Goal: Task Accomplishment & Management: Use online tool/utility

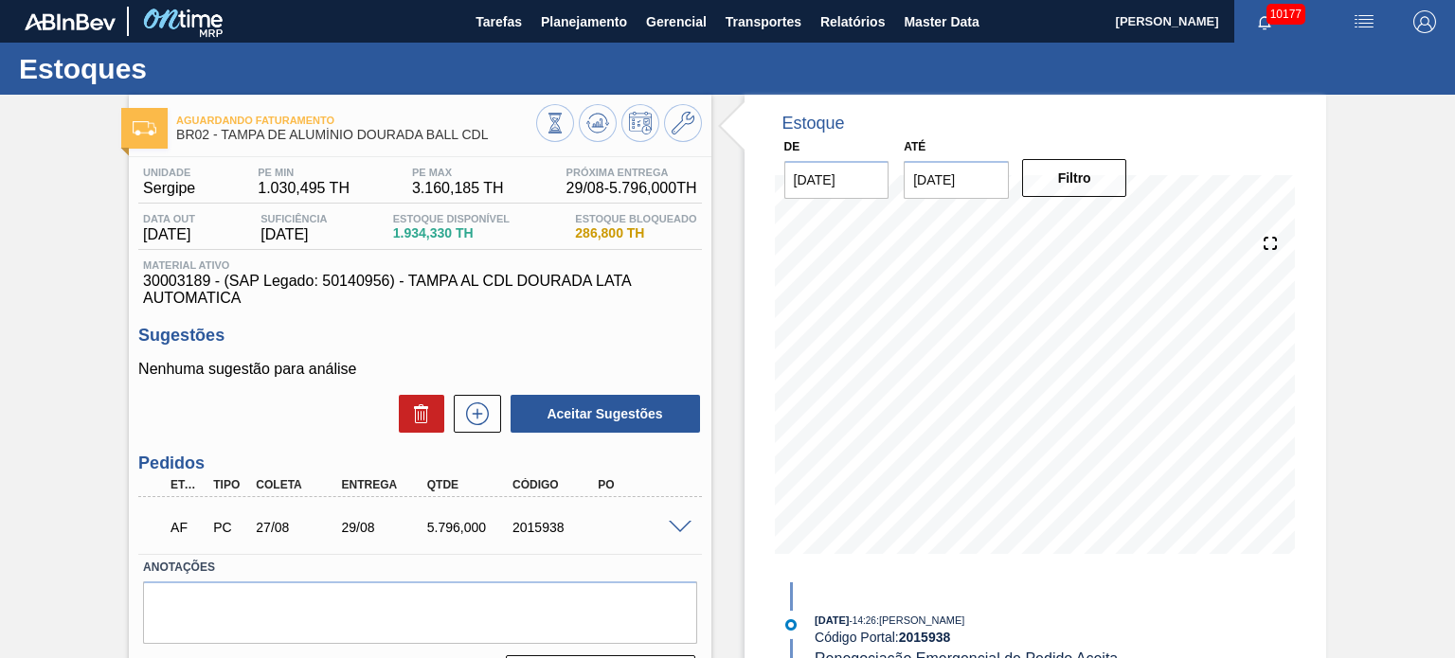
click at [42, 441] on div "Aguardando Faturamento BR02 - TAMPA DE ALUMÍNIO DOURADA BALL CDL Unidade Sergip…" at bounding box center [727, 455] width 1455 height 720
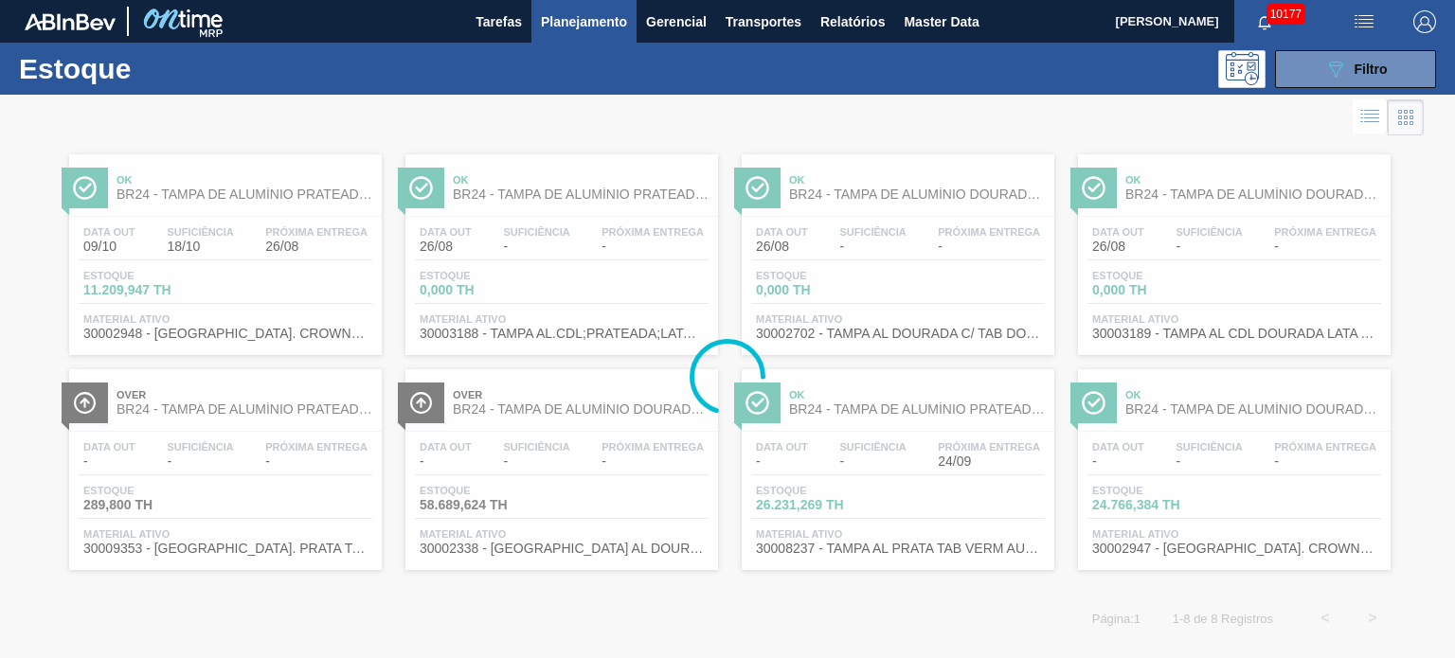
click at [1311, 98] on div at bounding box center [727, 376] width 1455 height 563
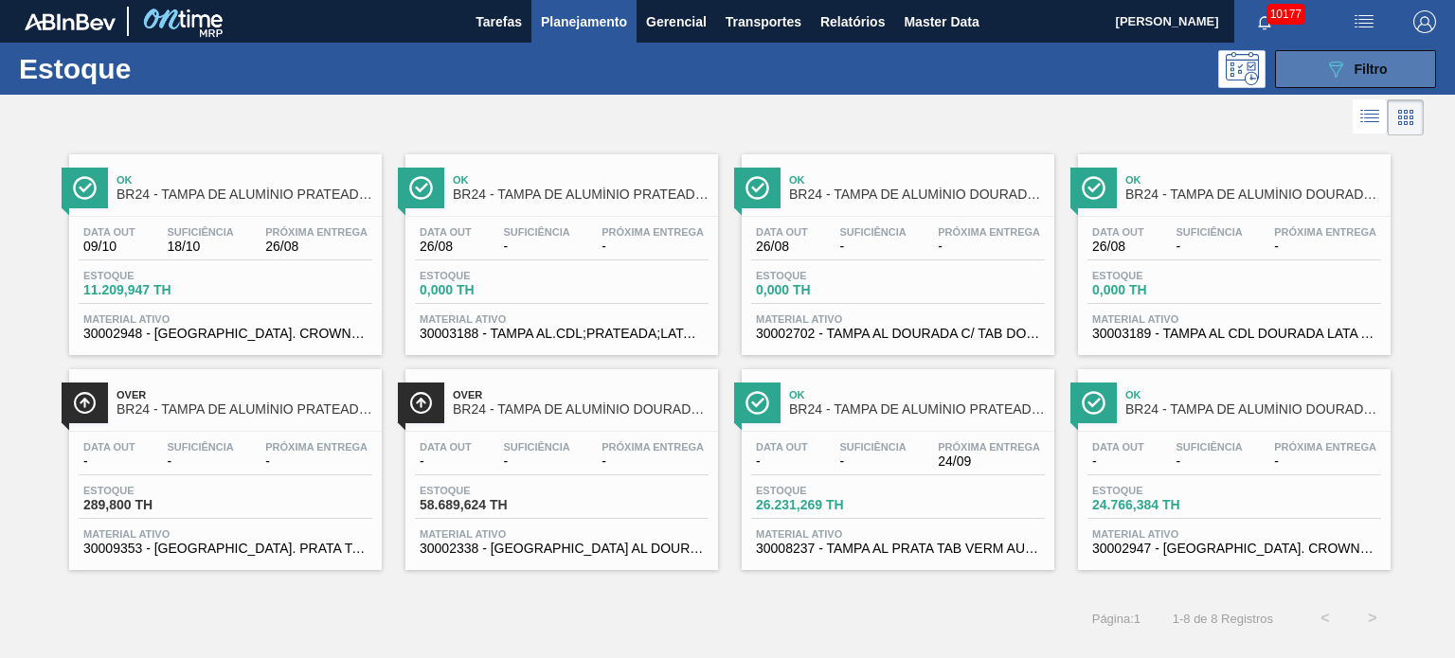
click at [1329, 71] on icon "089F7B8B-B2A5-4AFE-B5C0-19BA573D28AC" at bounding box center [1335, 69] width 23 height 23
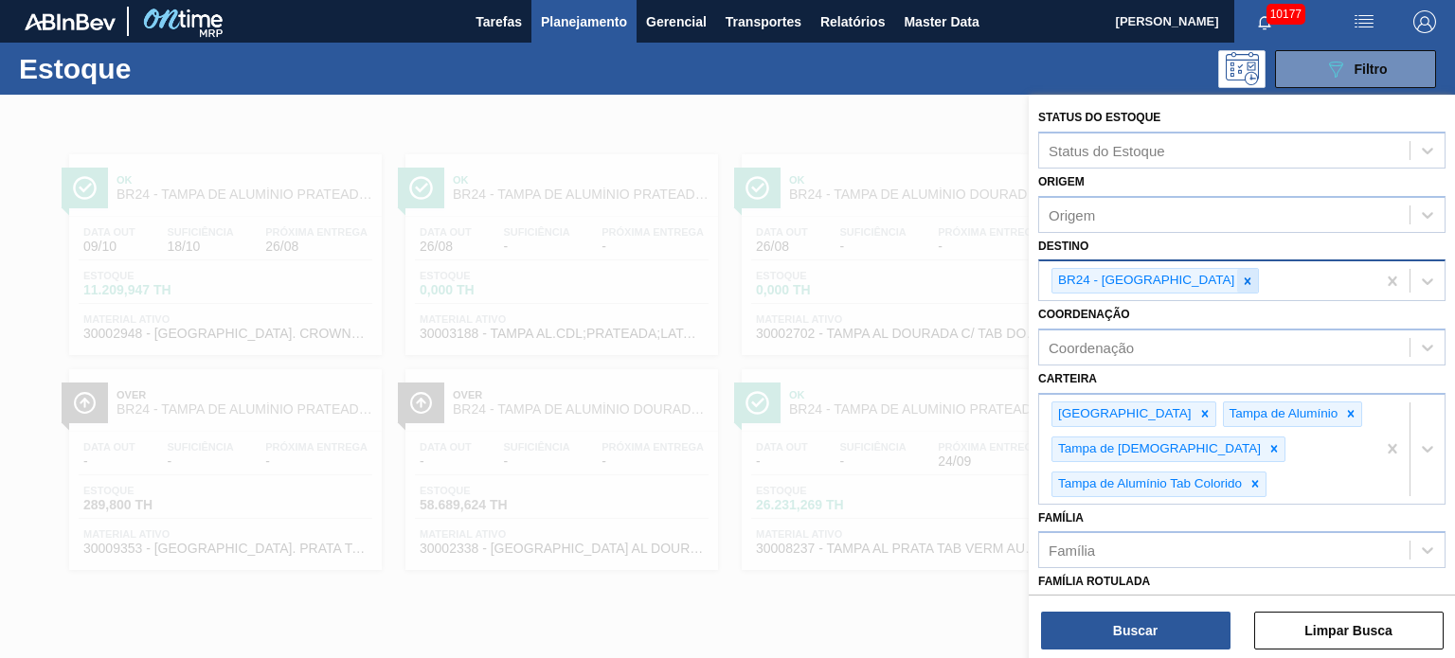
click at [1241, 275] on icon at bounding box center [1247, 281] width 13 height 13
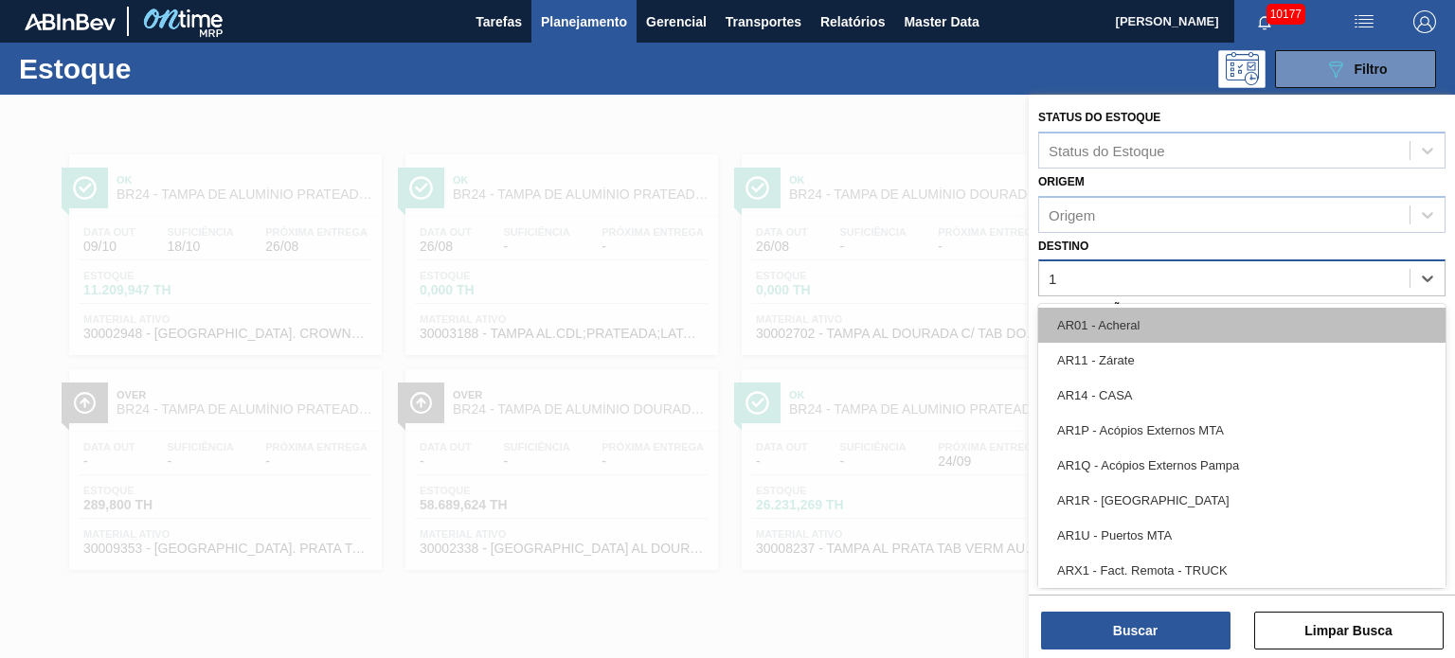
type input "11"
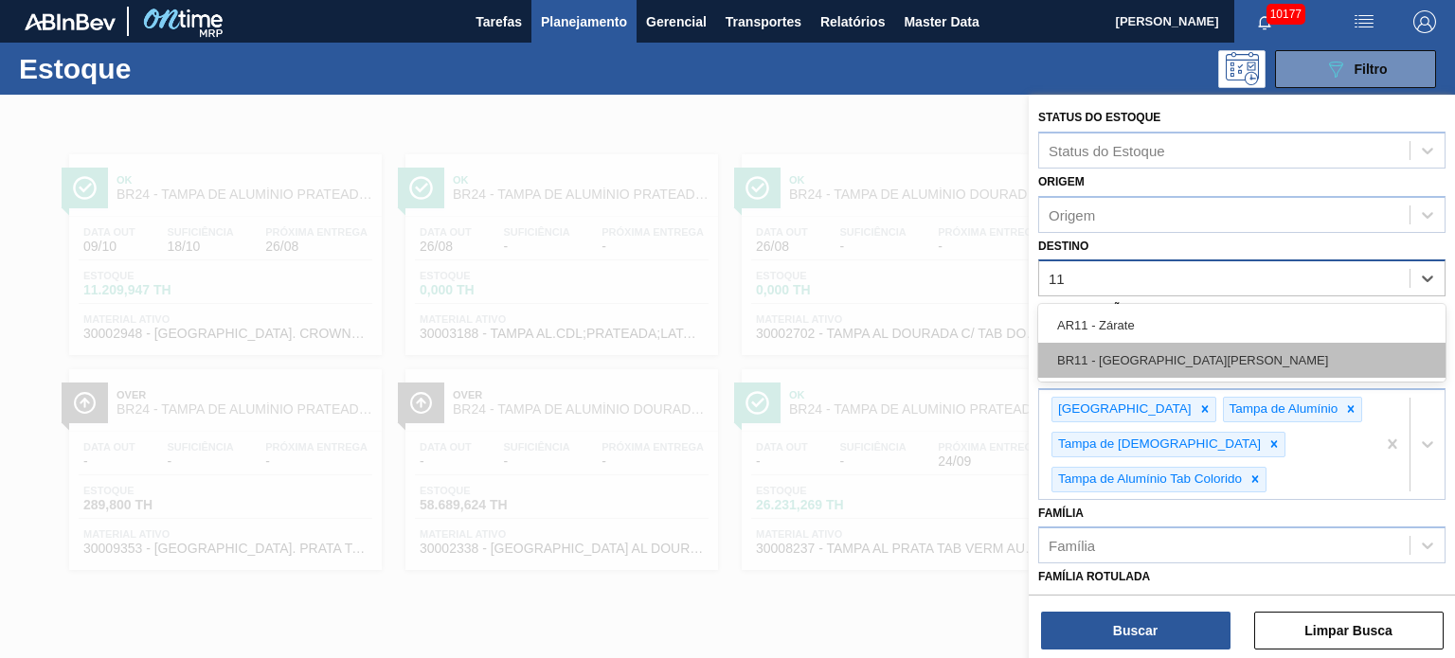
click at [1171, 343] on div "BR11 - São Luís" at bounding box center [1241, 360] width 407 height 35
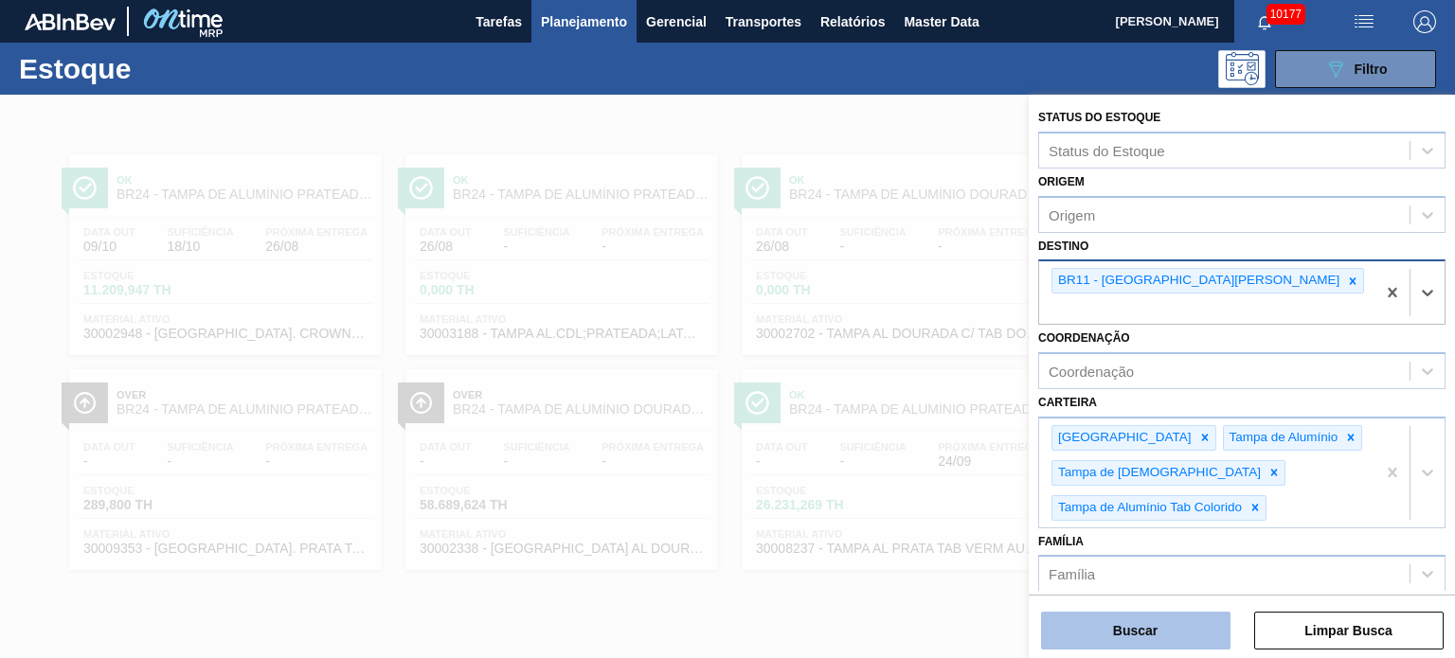
click at [1172, 629] on button "Buscar" at bounding box center [1135, 631] width 189 height 38
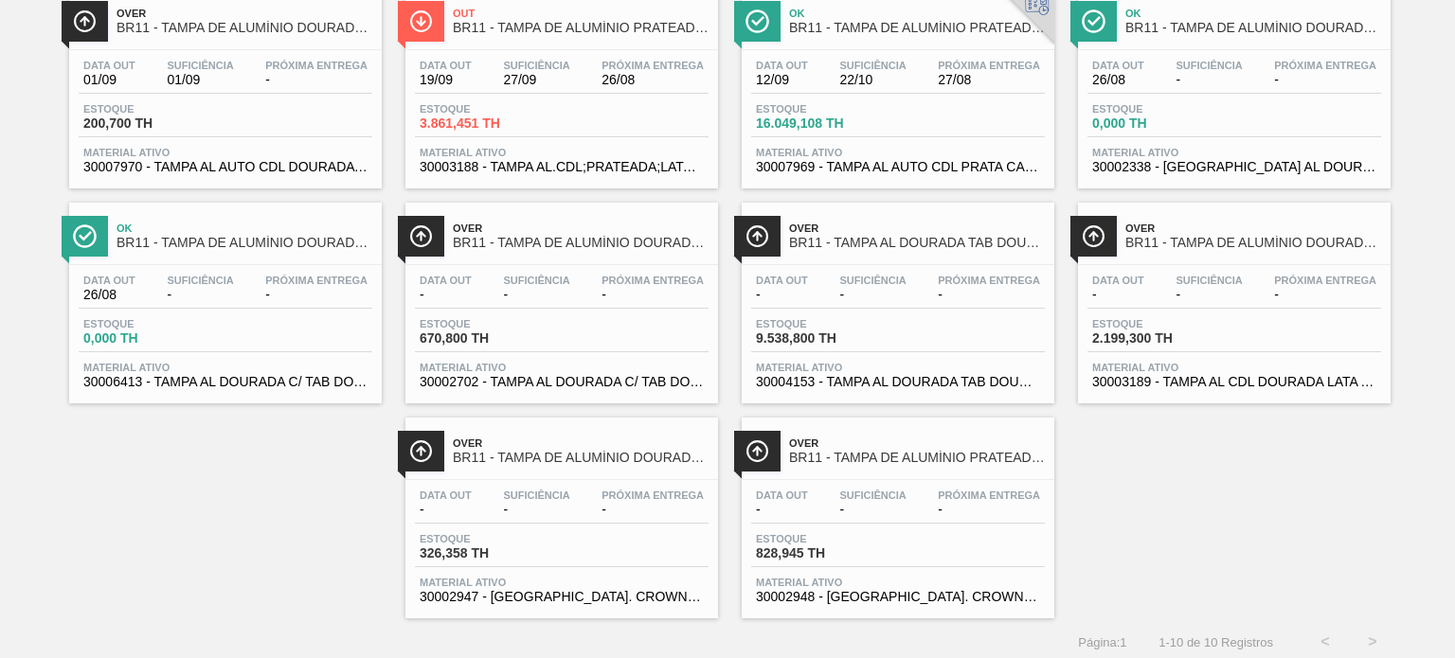
scroll to position [171, 0]
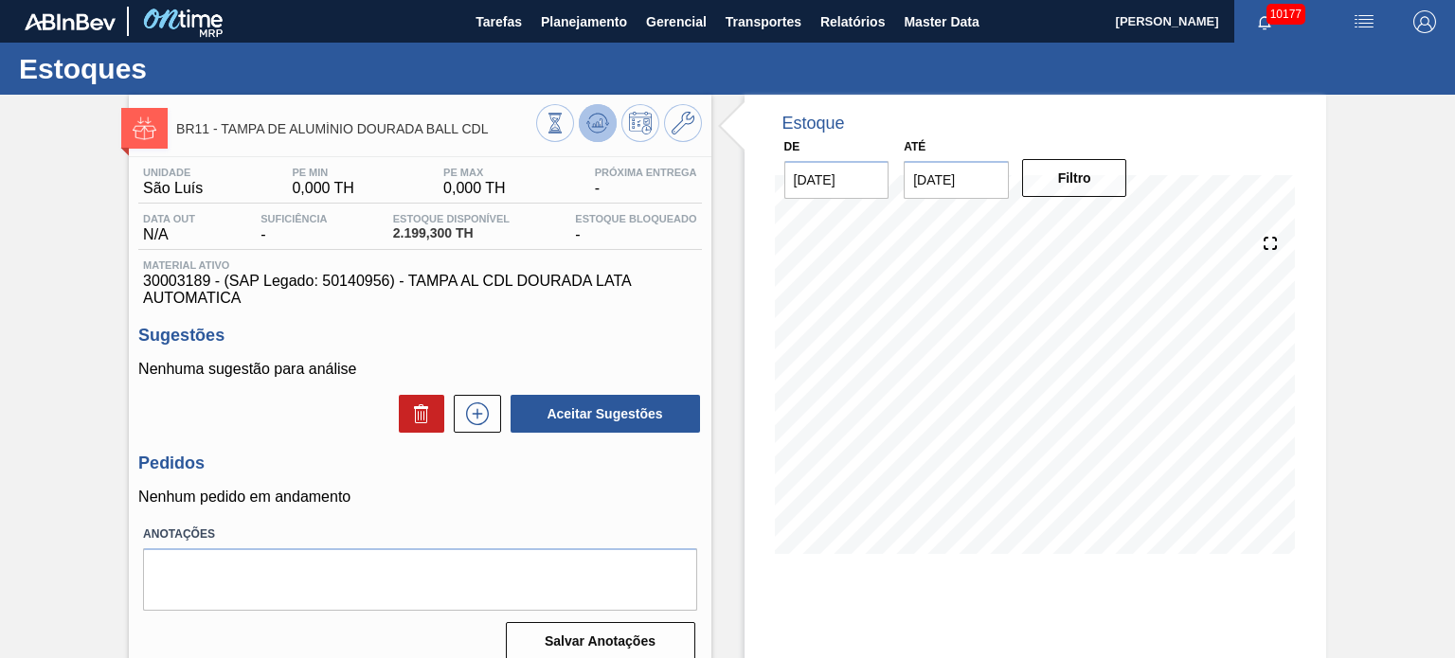
click at [606, 124] on icon at bounding box center [606, 124] width 4 height 3
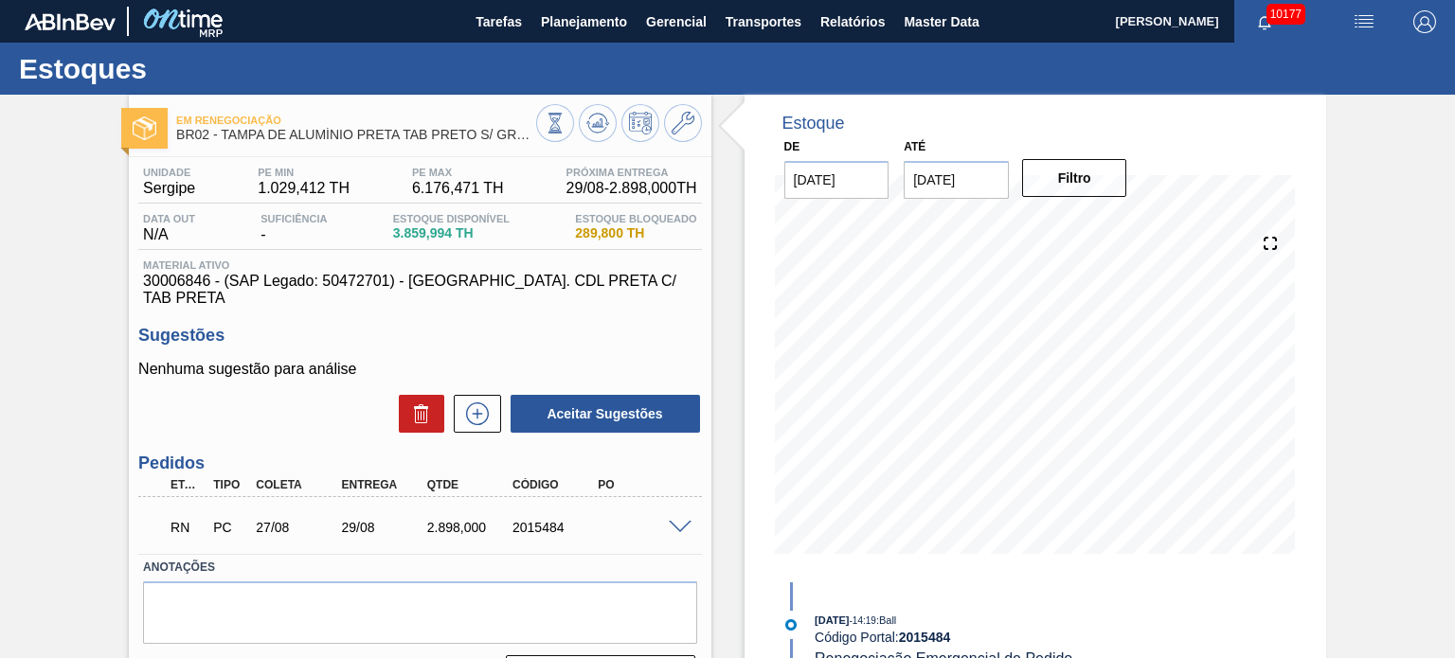
click at [686, 521] on span at bounding box center [680, 528] width 23 height 14
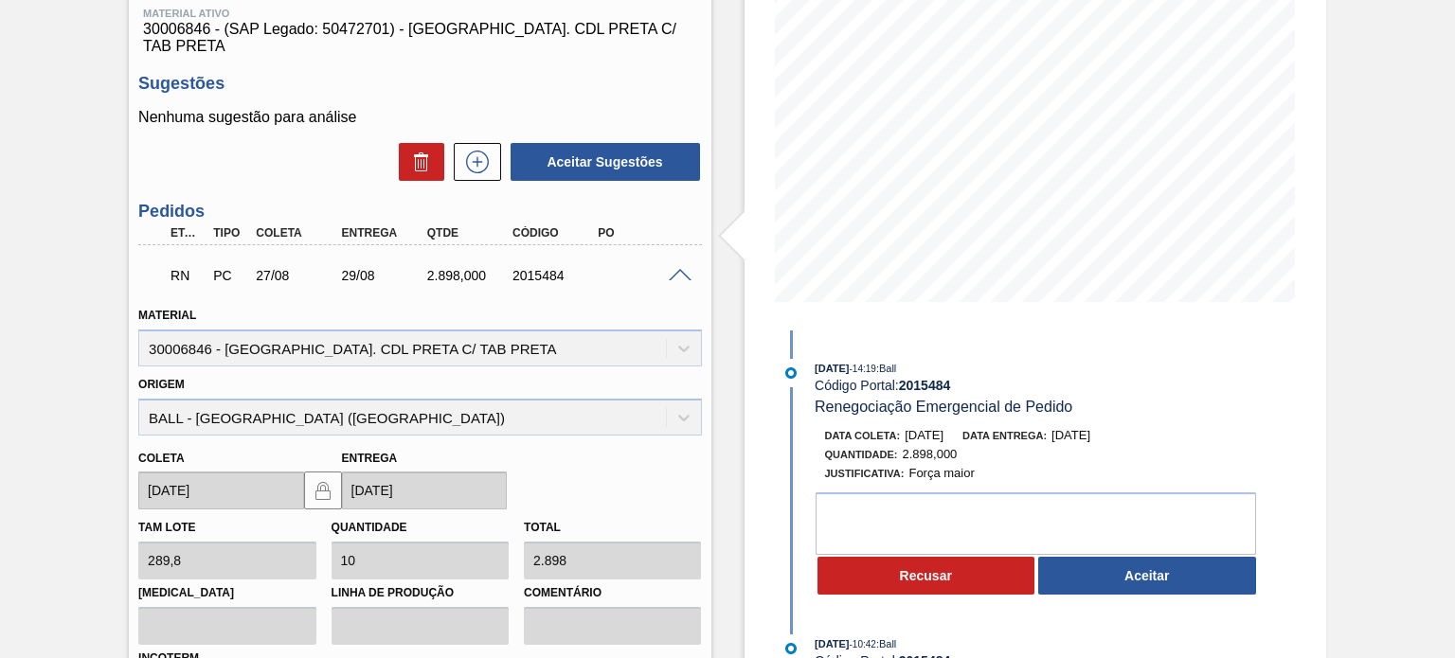
scroll to position [379, 0]
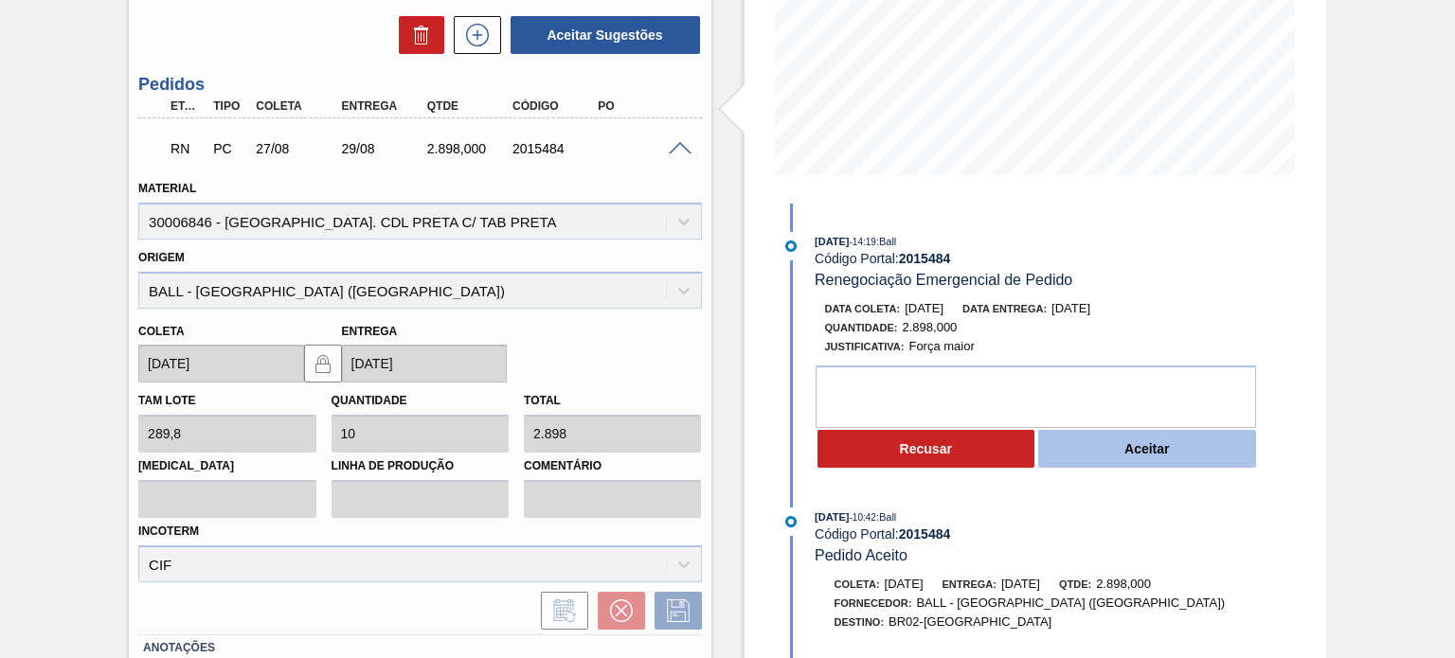
click at [1090, 458] on button "Aceitar" at bounding box center [1147, 449] width 218 height 38
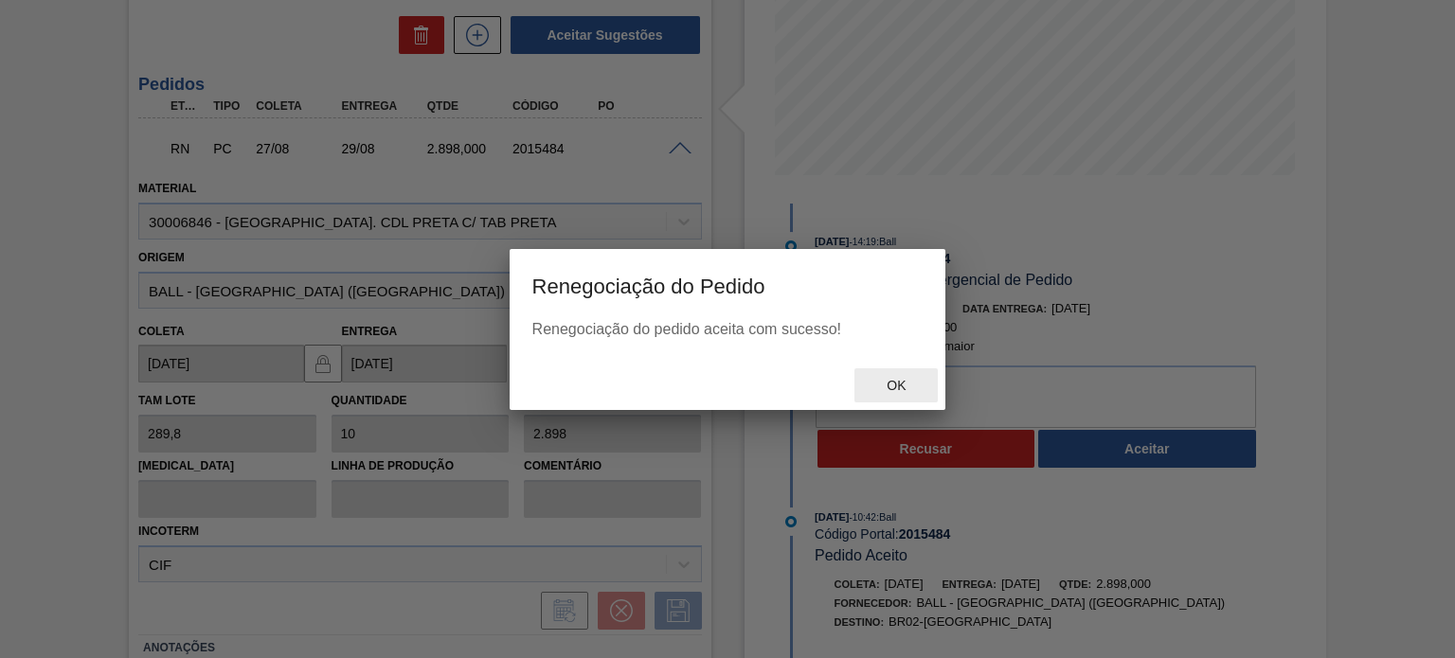
click at [904, 377] on div "Ok" at bounding box center [895, 385] width 83 height 35
